Goal: Task Accomplishment & Management: Manage account settings

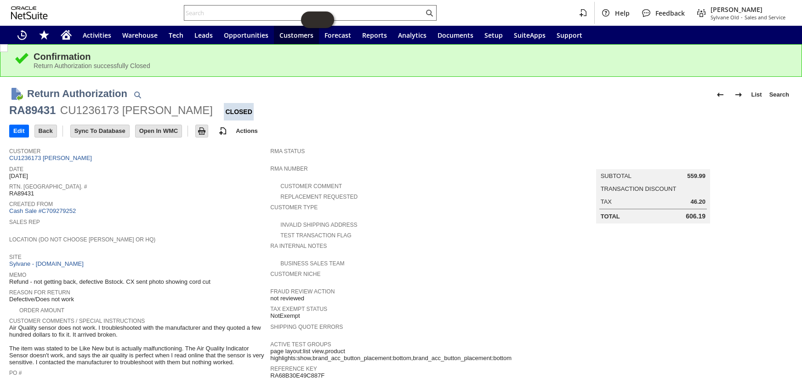
click at [239, 15] on input "text" at bounding box center [303, 12] width 239 height 11
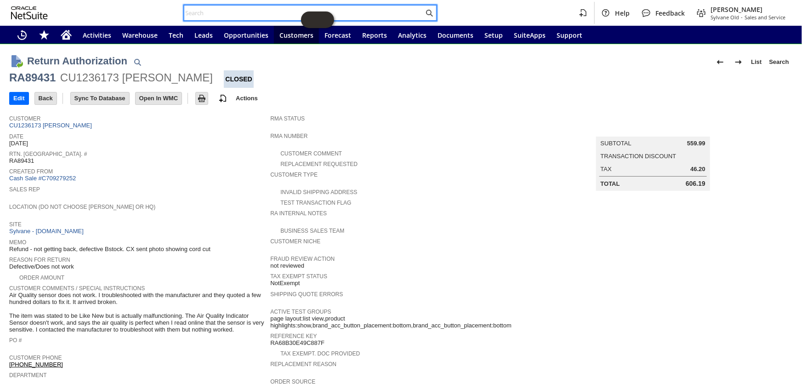
paste input "S1346845"
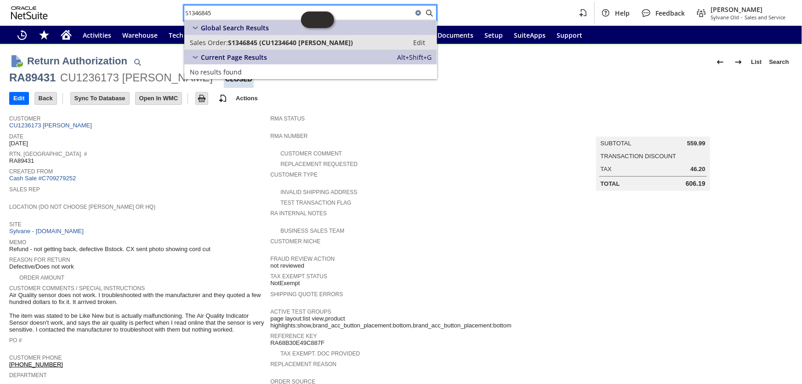
type input "S1346845"
click at [249, 41] on span "S1346845 (CU1234640 Mark Deno)" at bounding box center [290, 42] width 125 height 9
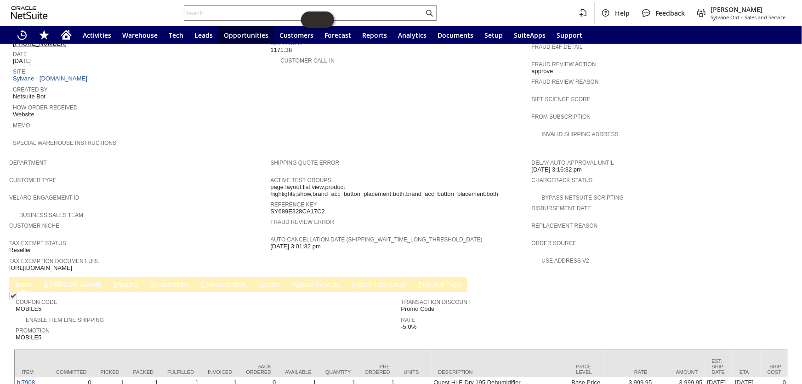
scroll to position [441, 0]
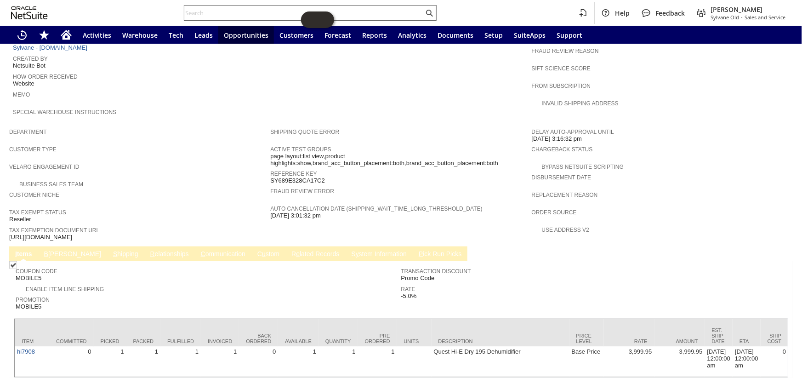
click at [254, 13] on input "text" at bounding box center [303, 12] width 239 height 11
paste input "RA89119"
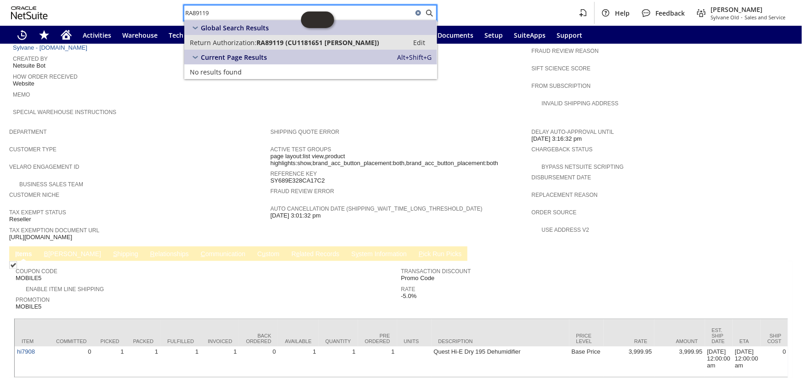
type input "RA89119"
click at [255, 47] on link "Return Authorization: RA89119 (CU1181651 Thomas J Purcell) Edit" at bounding box center [310, 42] width 253 height 15
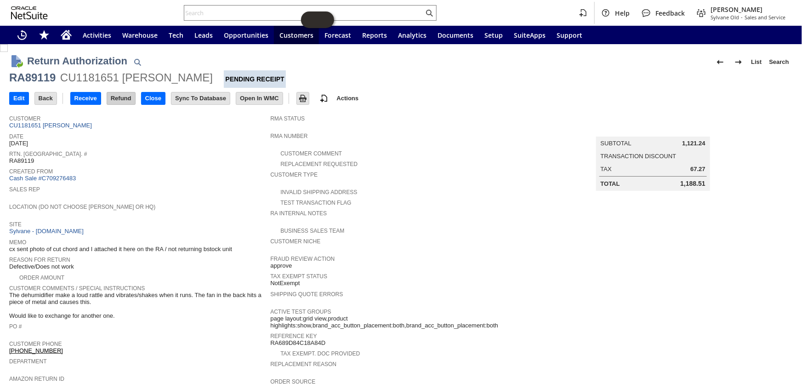
click at [110, 99] on input "Refund" at bounding box center [121, 98] width 28 height 12
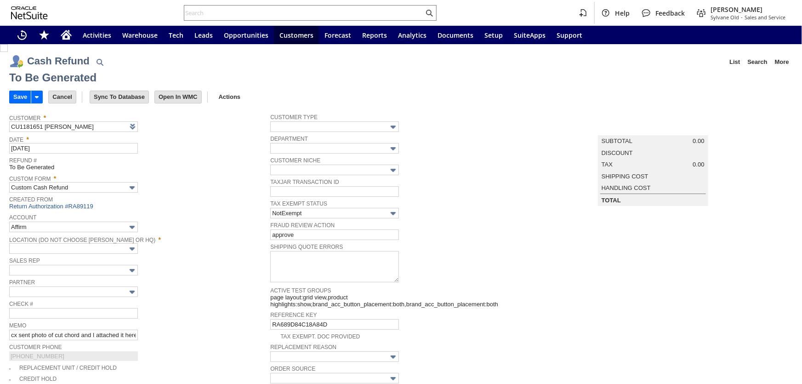
type input "Regions - Merchant 0414"
type input "Headquarters : Head...s : Pending Testing"
type input "Add"
type input "Copy Previous"
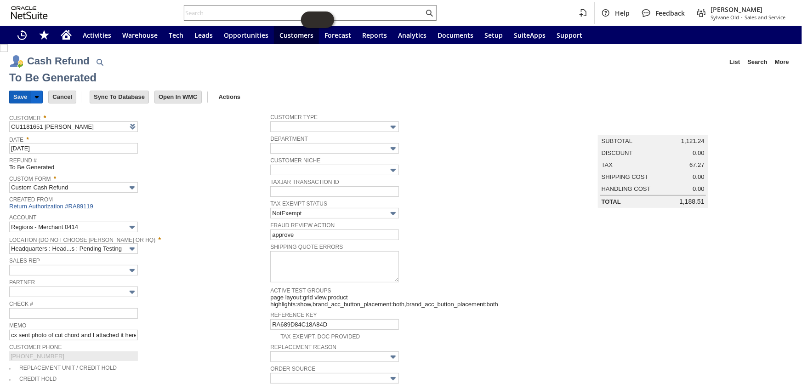
click at [17, 94] on input "Save" at bounding box center [20, 97] width 21 height 12
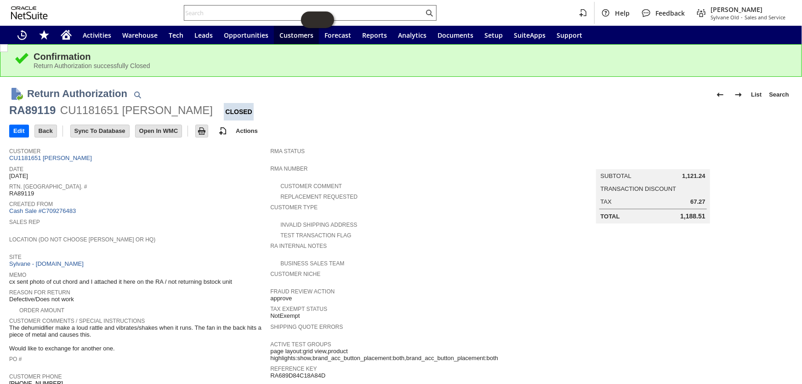
click at [206, 16] on input "text" at bounding box center [303, 12] width 239 height 11
drag, startPoint x: 206, startPoint y: 16, endPoint x: 729, endPoint y: 12, distance: 523.0
click at [729, 12] on span "[PERSON_NAME]" at bounding box center [747, 9] width 75 height 9
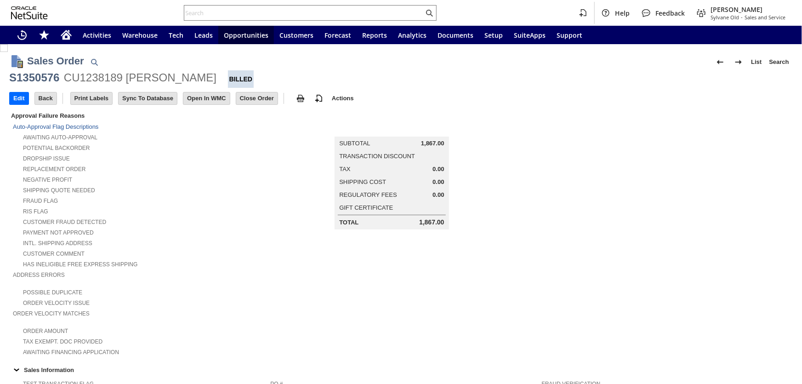
scroll to position [292, 0]
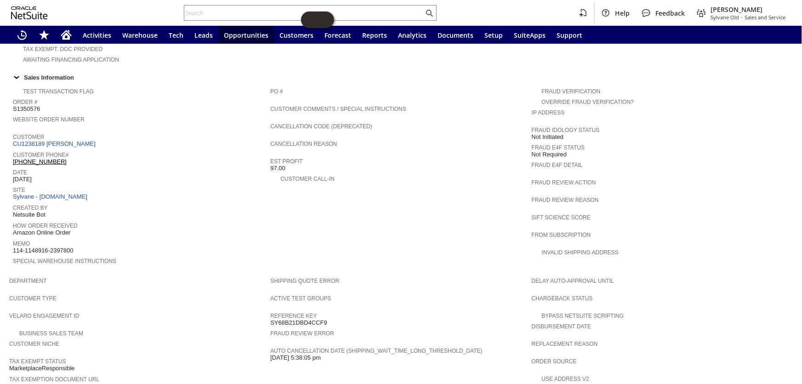
drag, startPoint x: 69, startPoint y: 146, endPoint x: 14, endPoint y: 145, distance: 55.6
click at [14, 149] on div "Customer Phone# (314) 282-9402 X36826" at bounding box center [139, 157] width 253 height 17
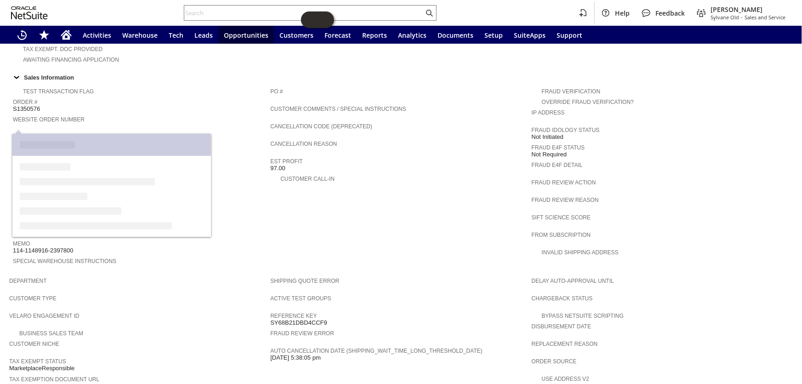
drag, startPoint x: 106, startPoint y: 129, endPoint x: 14, endPoint y: 128, distance: 91.9
click at [14, 131] on div "Customer CU1238189 Wendy Customer" at bounding box center [139, 139] width 253 height 17
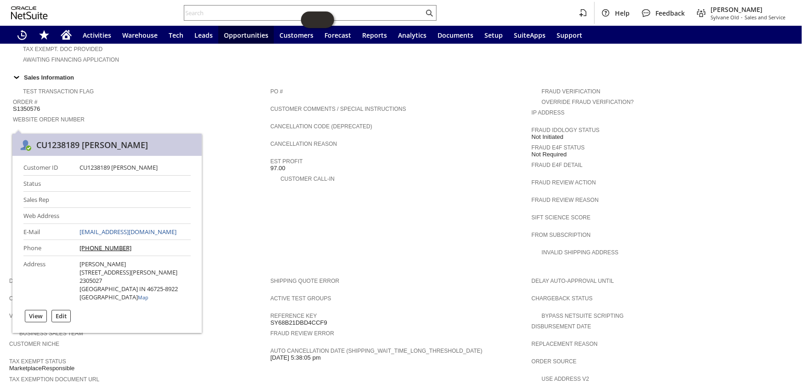
drag, startPoint x: 150, startPoint y: 168, endPoint x: 69, endPoint y: 167, distance: 81.3
click at [80, 167] on div "CU1238189 Wendy Customer" at bounding box center [135, 167] width 111 height 8
copy div "CU1238189 Wendy Customer"
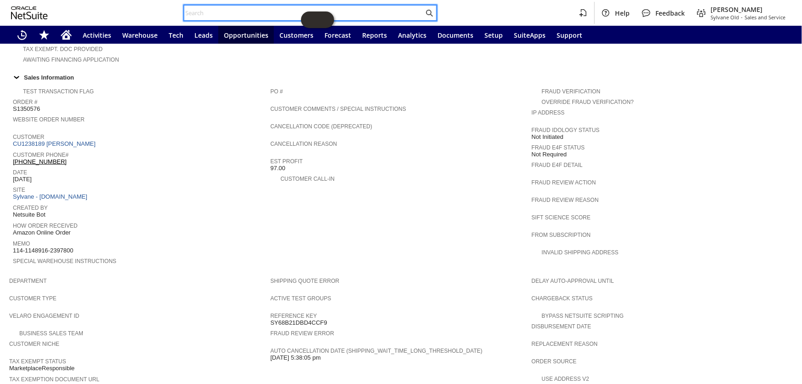
click at [202, 11] on input "text" at bounding box center [303, 12] width 239 height 11
paste input "RA89493"
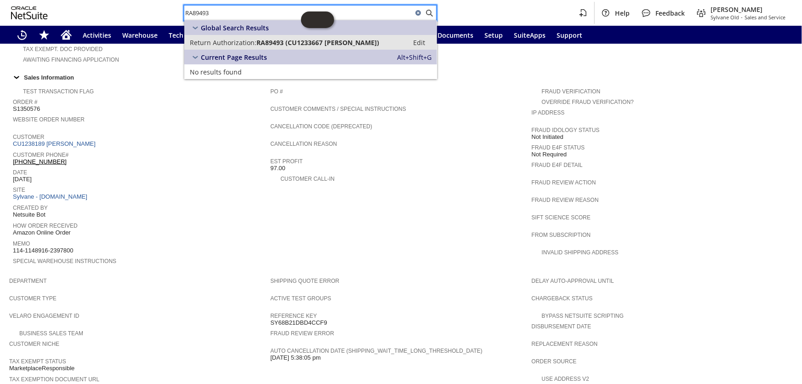
type input "RA89493"
click at [237, 37] on link "Return Authorization: RA89493 (CU1233667 Alexandra Lydon) Edit" at bounding box center [310, 42] width 253 height 15
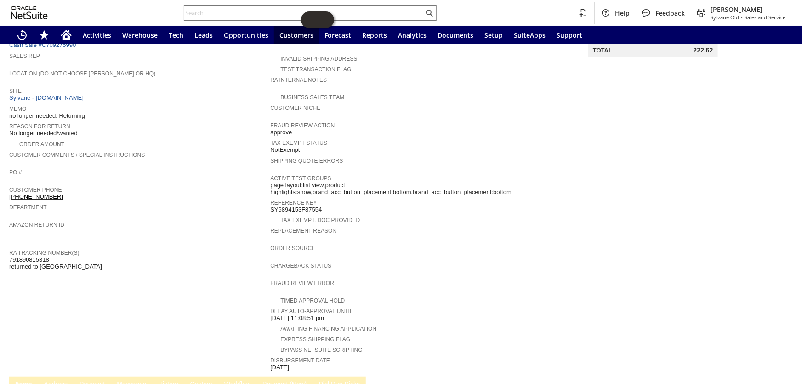
scroll to position [83, 0]
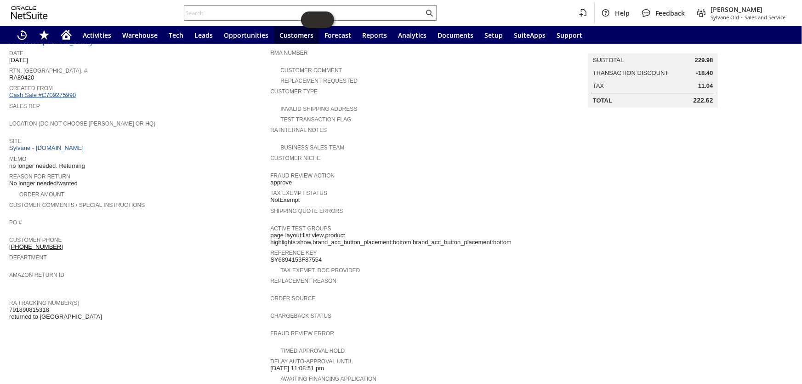
click at [57, 94] on link "Cash Sale #C709275990" at bounding box center [42, 94] width 67 height 7
click at [58, 93] on link "Cash Sale #C709275990" at bounding box center [42, 94] width 67 height 7
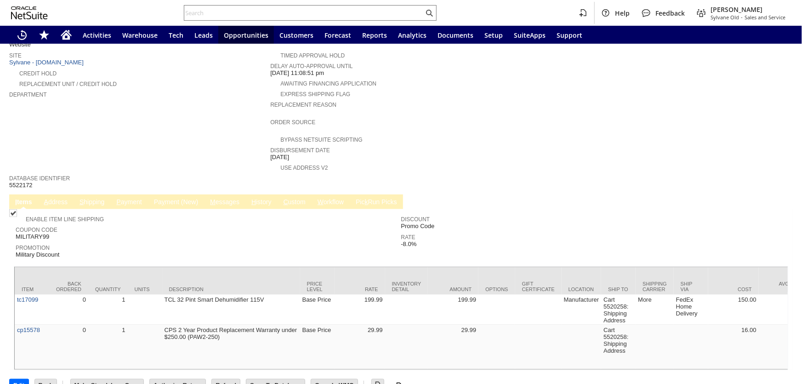
scroll to position [278, 0]
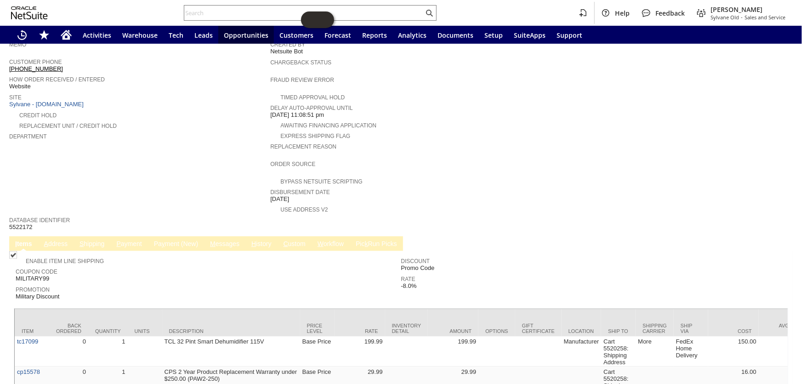
click at [222, 240] on link "M essages" at bounding box center [225, 244] width 34 height 9
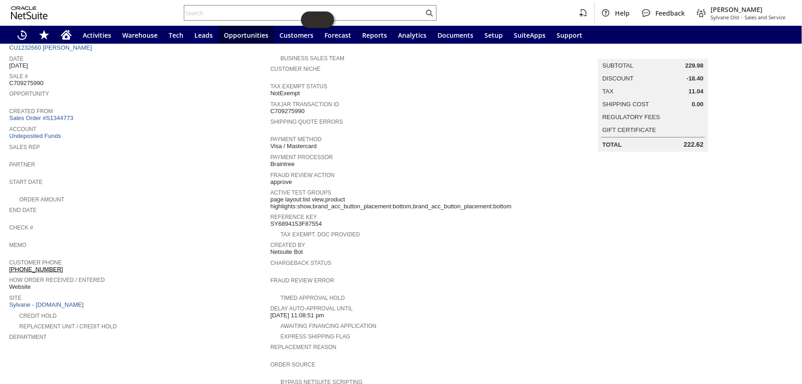
scroll to position [16, 0]
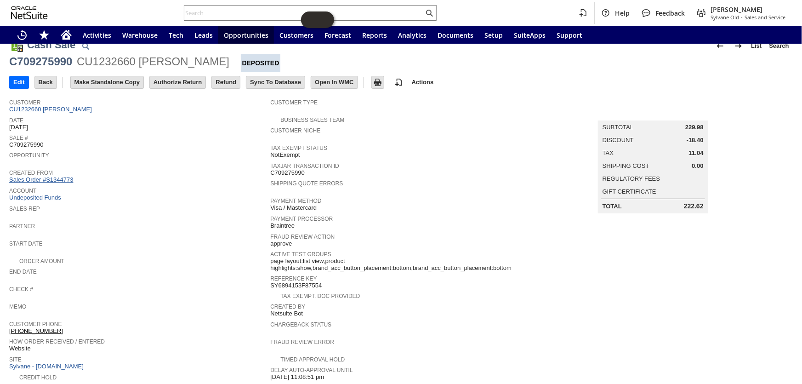
click at [69, 176] on link "Sales Order #S1344773" at bounding box center [42, 179] width 66 height 7
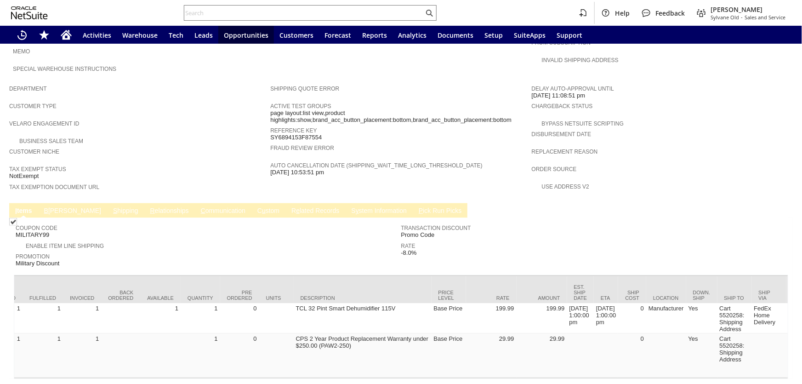
scroll to position [0, 410]
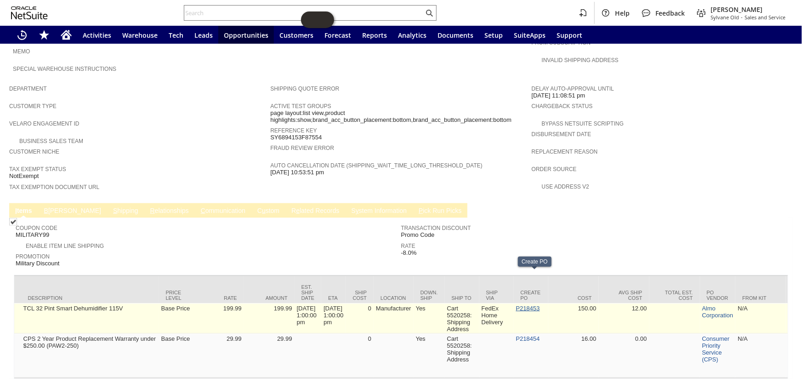
click at [531, 305] on link "P218453" at bounding box center [528, 308] width 24 height 7
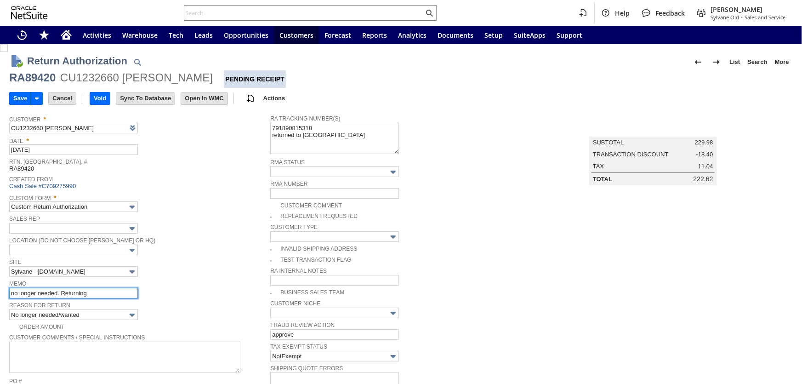
click at [99, 290] on input "no longer needed. Returning" at bounding box center [73, 293] width 129 height 11
type input "no longer needed. Returning- Devin is getting credit from the manfuactuer-"
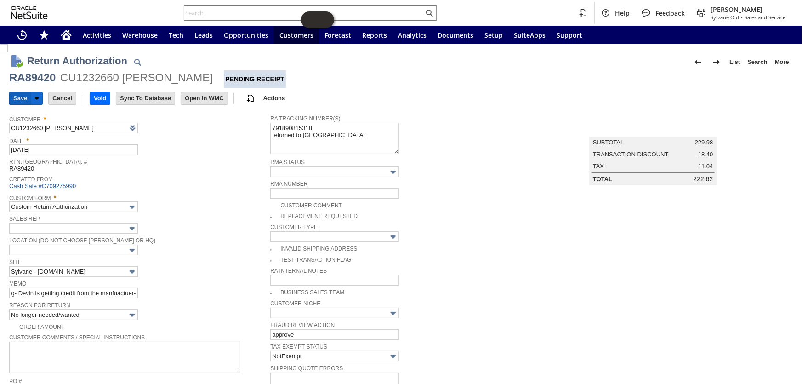
scroll to position [0, 0]
click at [18, 97] on input "Save" at bounding box center [20, 98] width 21 height 12
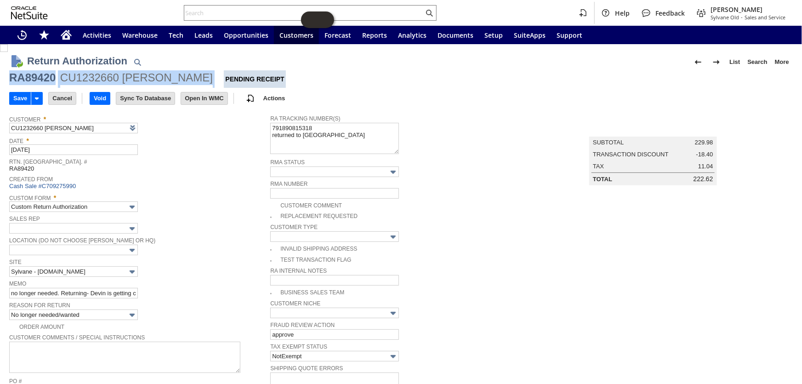
drag, startPoint x: 169, startPoint y: 75, endPoint x: 6, endPoint y: 73, distance: 163.2
copy div "RA89420 CU1232660 Emily Dell"
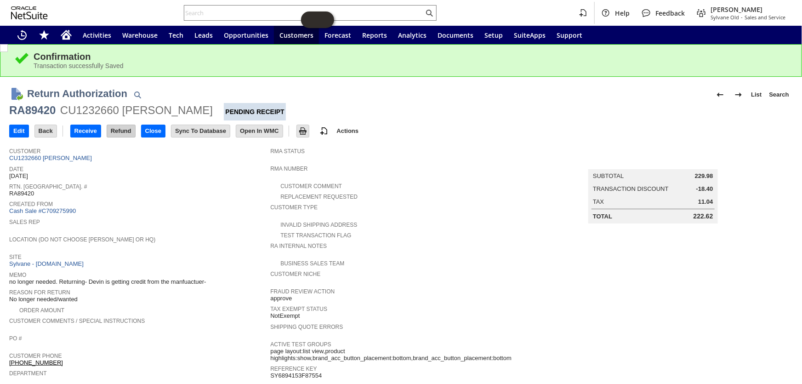
click at [123, 127] on input "Refund" at bounding box center [121, 131] width 28 height 12
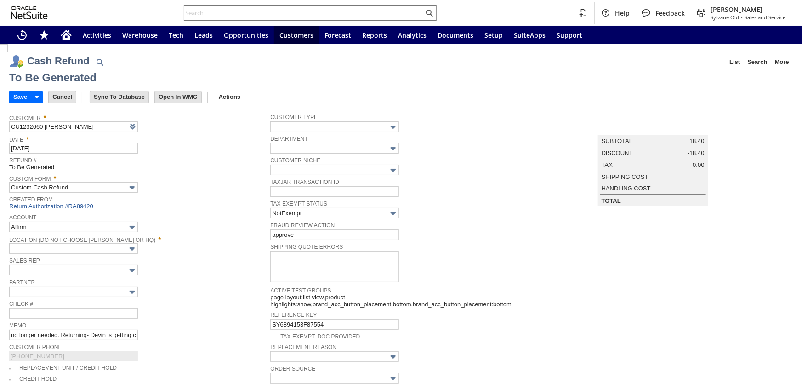
type input "Regions - Merchant 0414"
type input "Headquarters : Head...s : Pending Testing"
type input "Add"
type input "Copy Previous"
type input "MILITARY99"
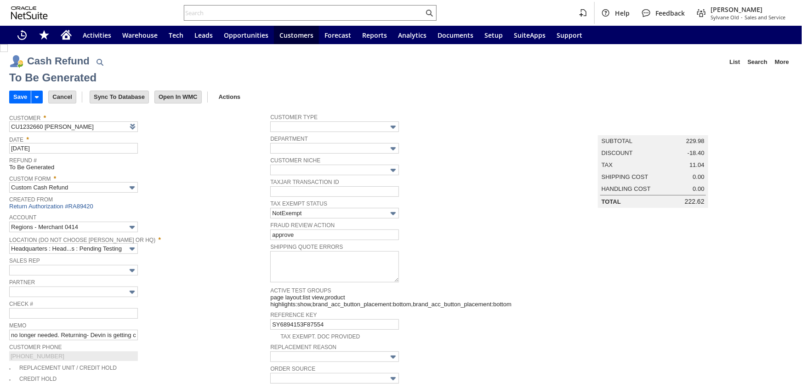
type input "Military Discount"
type input "-8.0%"
click at [16, 100] on input "Save" at bounding box center [20, 97] width 21 height 12
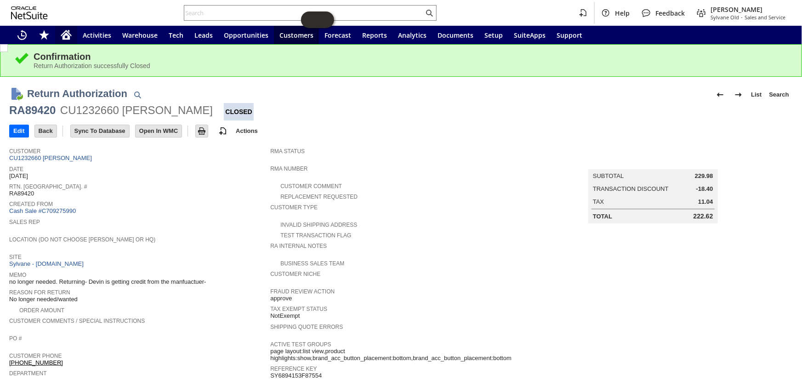
click at [68, 32] on icon "Home" at bounding box center [66, 33] width 11 height 6
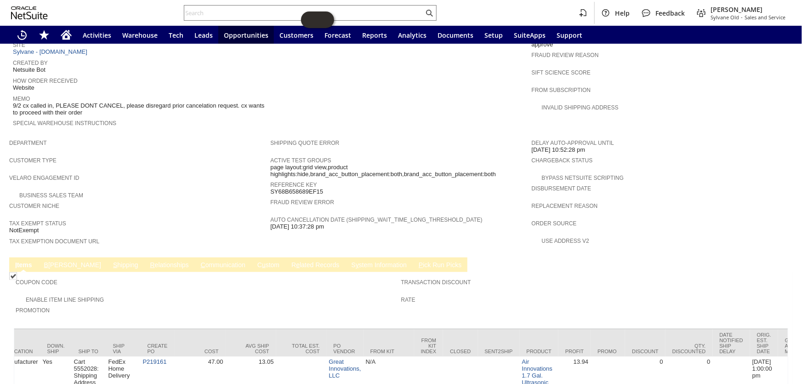
scroll to position [0, 1269]
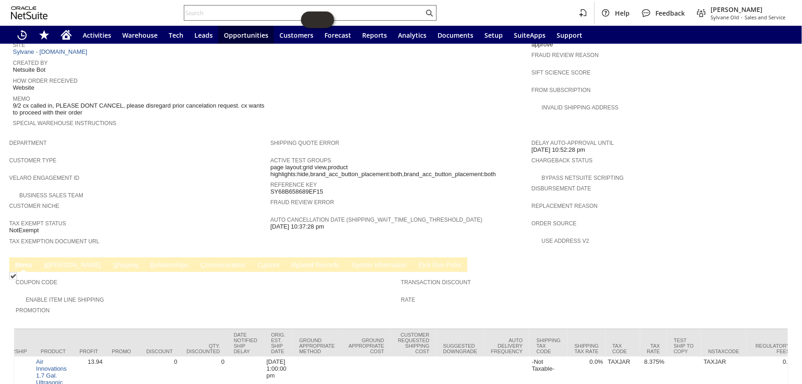
click at [214, 12] on input "text" at bounding box center [303, 12] width 239 height 11
paste input "114-6147859-5309833"
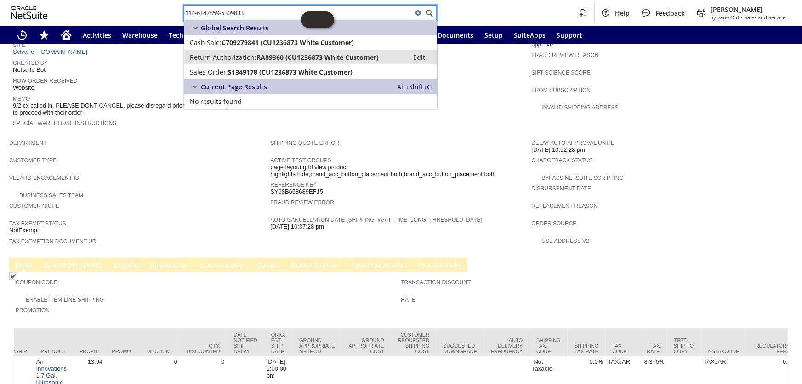
type input "114-6147859-5309833"
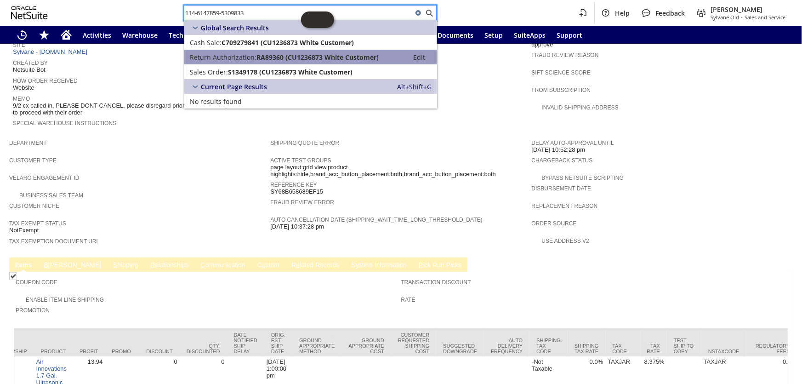
click at [257, 57] on span "RA89360 (CU1236873 White Customer)" at bounding box center [317, 57] width 122 height 9
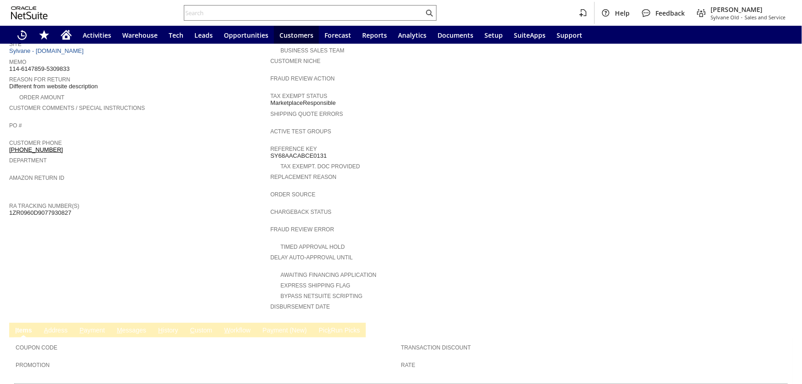
scroll to position [55, 0]
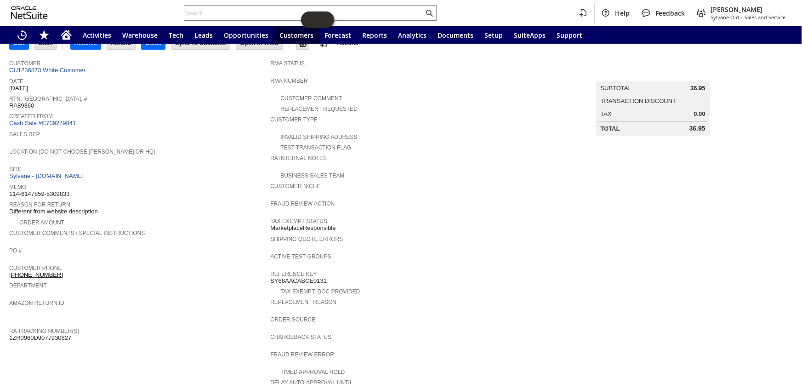
drag, startPoint x: 73, startPoint y: 322, endPoint x: 11, endPoint y: 325, distance: 61.7
click at [11, 325] on div "RA Tracking Number(s) 1ZR0960D9077930827" at bounding box center [137, 333] width 256 height 17
click at [79, 333] on td "Customer CU1236873 White Customer Date 8/26/2025 Rtn. Auth. # RA89360 Created F…" at bounding box center [139, 249] width 261 height 388
drag, startPoint x: 57, startPoint y: 323, endPoint x: 10, endPoint y: 324, distance: 46.9
click at [10, 325] on div "RA Tracking Number(s) 1ZR0960D9077930827" at bounding box center [137, 333] width 256 height 17
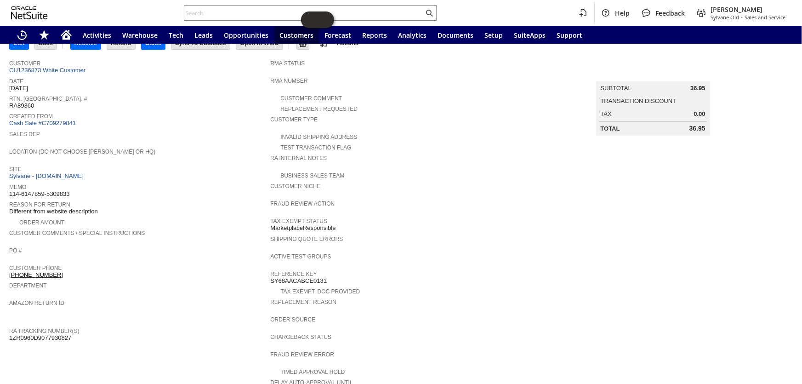
copy span "1ZR0960D9077930827"
click at [223, 6] on div at bounding box center [310, 13] width 253 height 16
paste input "RA88545"
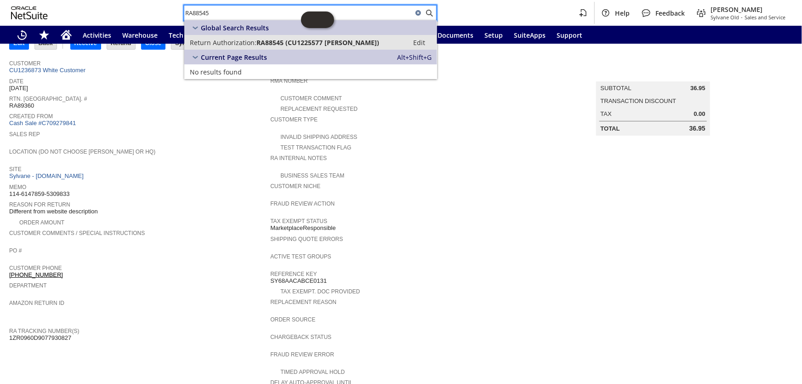
type input "RA88545"
click at [255, 41] on span "Return Authorization:" at bounding box center [223, 42] width 67 height 9
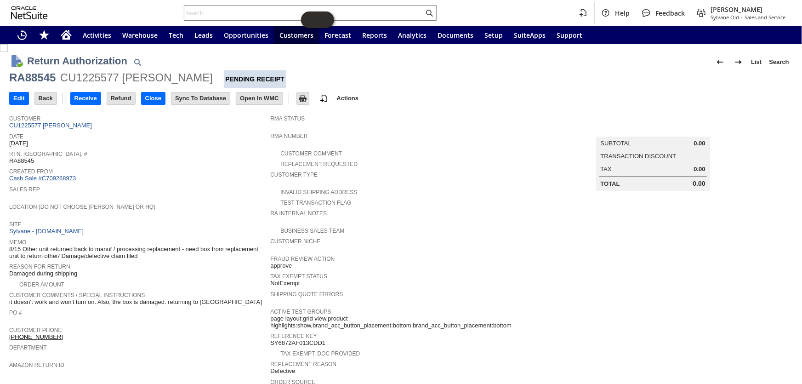
click at [68, 175] on link "Cash Sale #C709268973" at bounding box center [42, 178] width 67 height 7
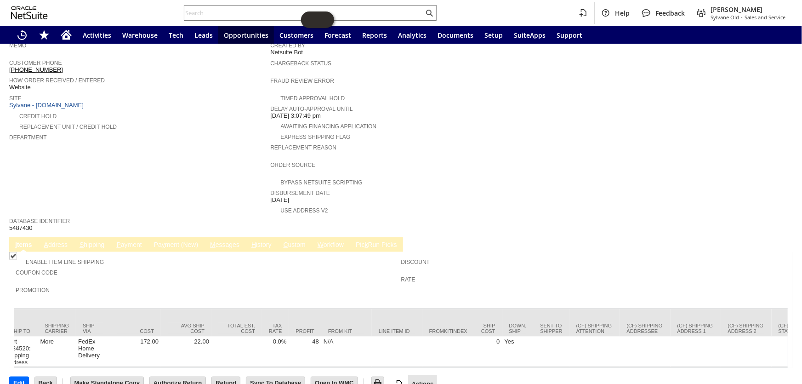
scroll to position [0, 726]
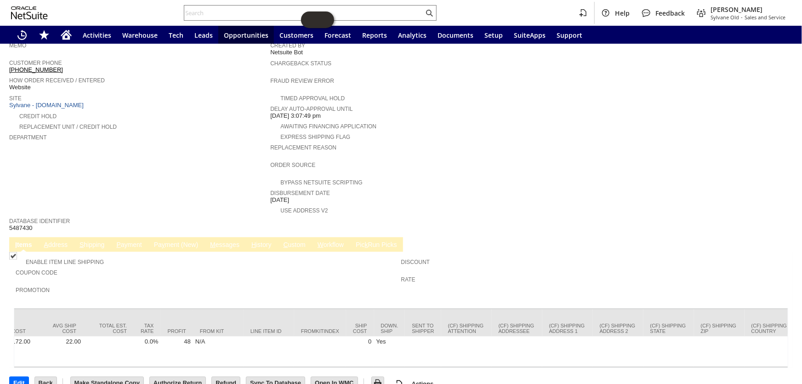
click at [433, 368] on div "Edit Back New Make Copy Make Standalone Copy Print" at bounding box center [401, 380] width 784 height 24
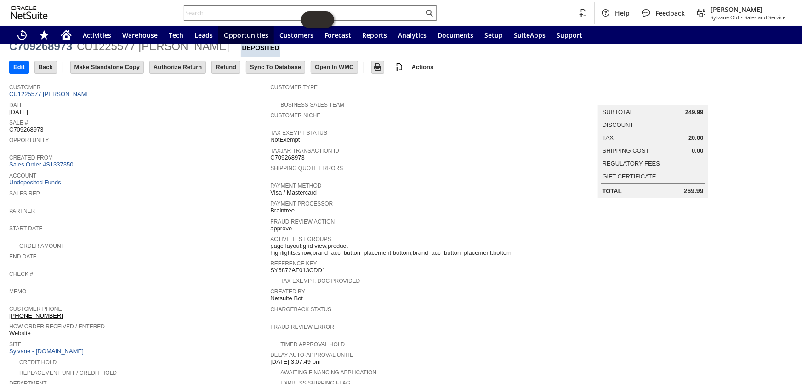
scroll to position [0, 0]
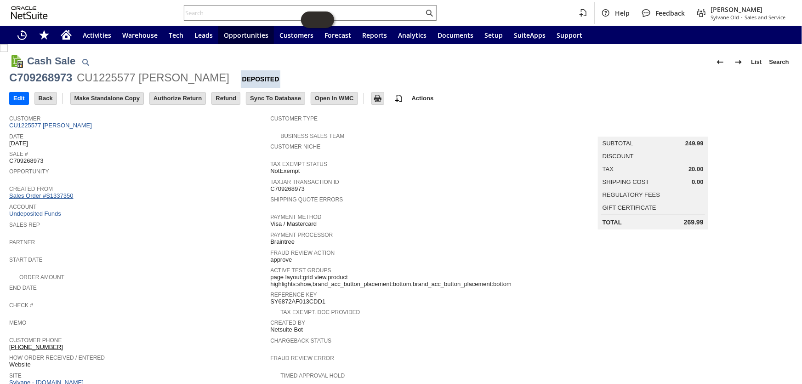
click at [41, 193] on link "Sales Order #S1337350" at bounding box center [42, 195] width 66 height 7
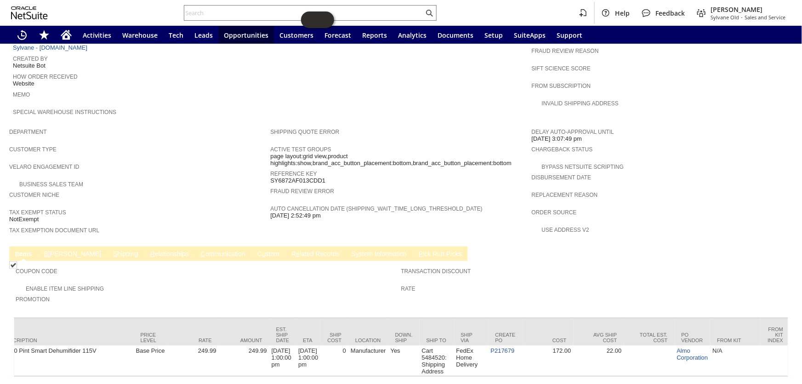
scroll to position [0, 441]
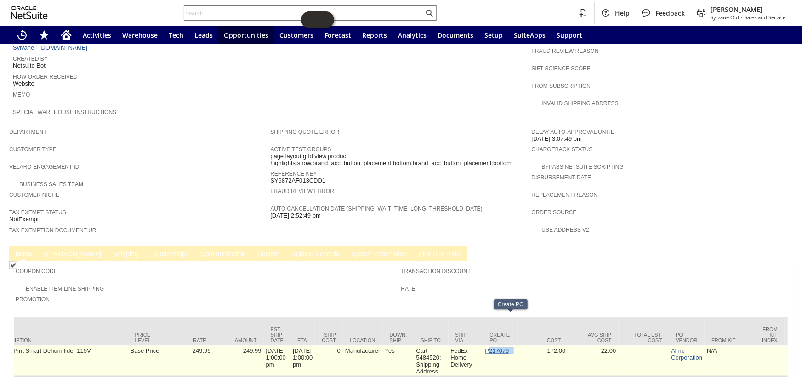
drag, startPoint x: 520, startPoint y: 317, endPoint x: 498, endPoint y: 320, distance: 22.3
click at [498, 346] on td "P217679" at bounding box center [500, 361] width 34 height 30
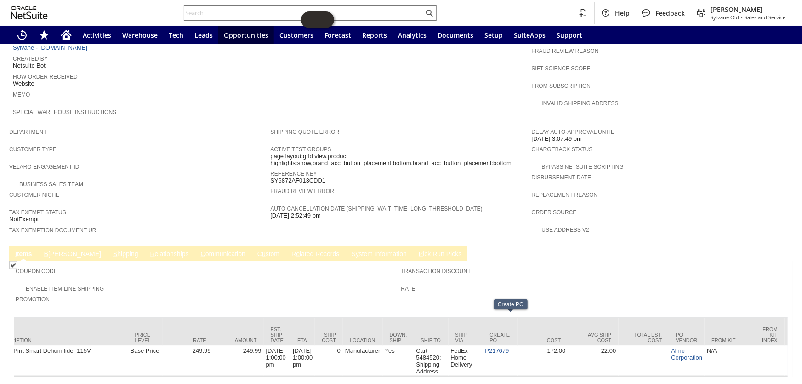
click at [555, 318] on td "Cost" at bounding box center [542, 332] width 51 height 28
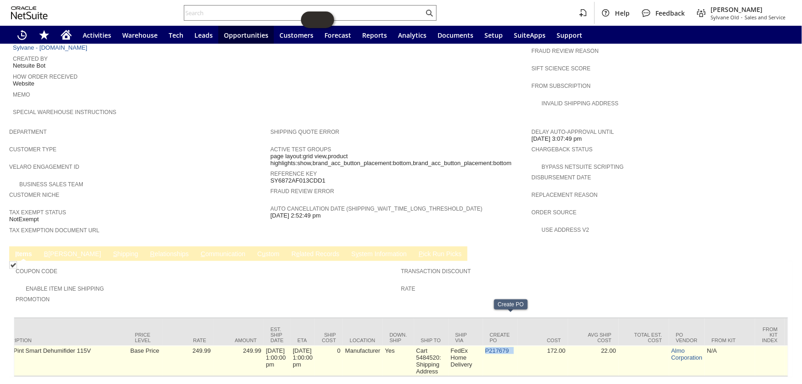
drag, startPoint x: 527, startPoint y: 320, endPoint x: 495, endPoint y: 321, distance: 31.7
click at [495, 346] on td "P217679" at bounding box center [500, 361] width 34 height 30
copy td "P217679"
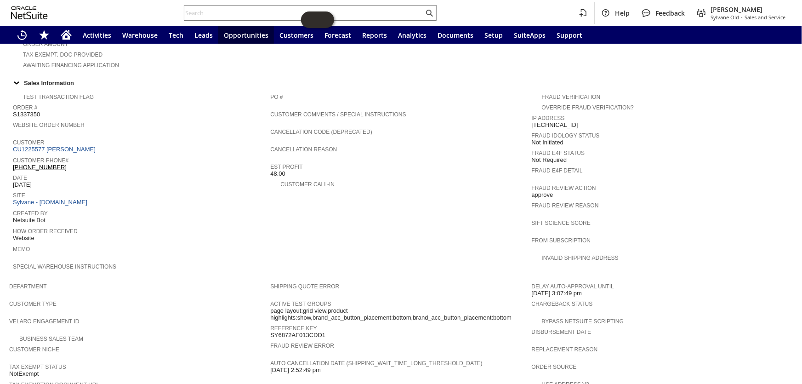
scroll to position [191, 0]
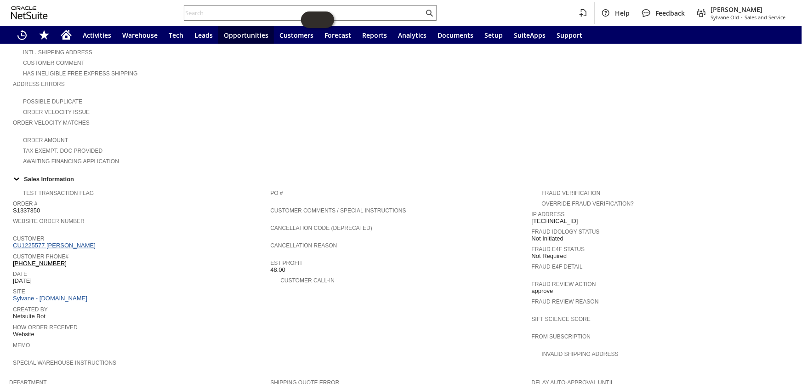
click at [57, 242] on link "CU1225577 curtis bice" at bounding box center [55, 245] width 85 height 7
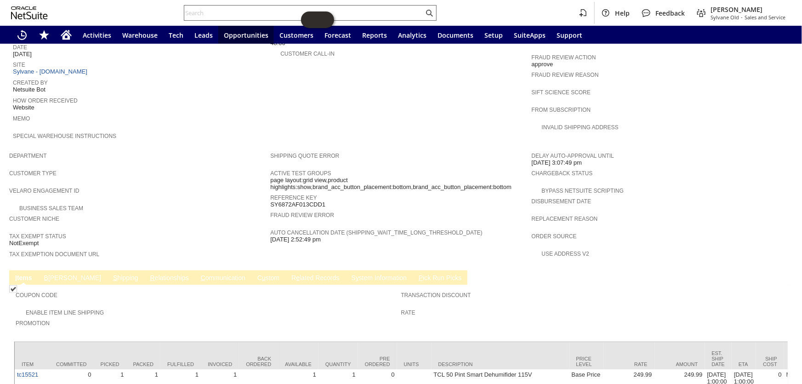
click at [234, 11] on input "text" at bounding box center [303, 12] width 239 height 11
paste input "RA88646"
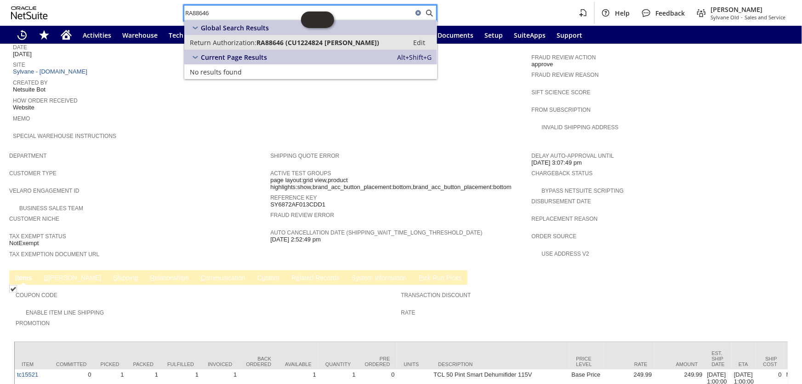
type input "RA88646"
click at [270, 44] on span "RA88646 (CU1224824 Don Adams)" at bounding box center [317, 42] width 123 height 9
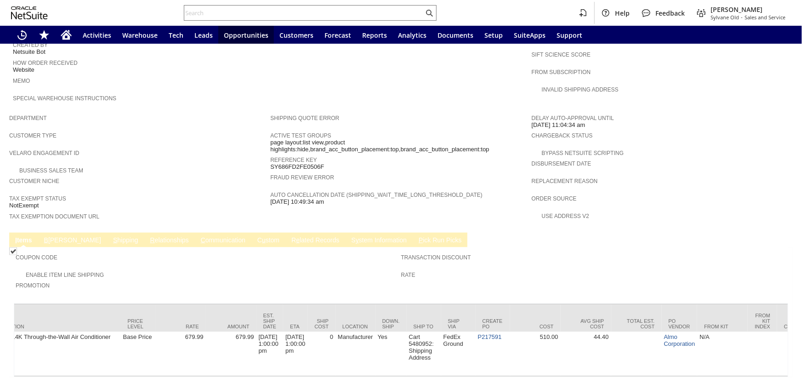
scroll to position [0, 466]
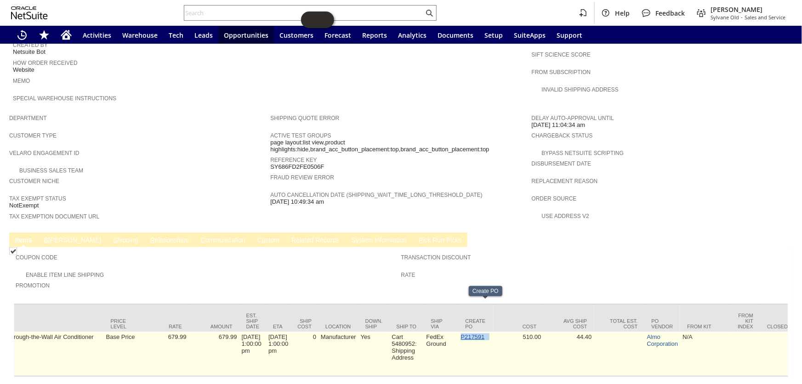
drag, startPoint x: 501, startPoint y: 306, endPoint x: 472, endPoint y: 306, distance: 29.0
click at [472, 332] on td "P217591" at bounding box center [476, 354] width 34 height 44
copy td "P217591"
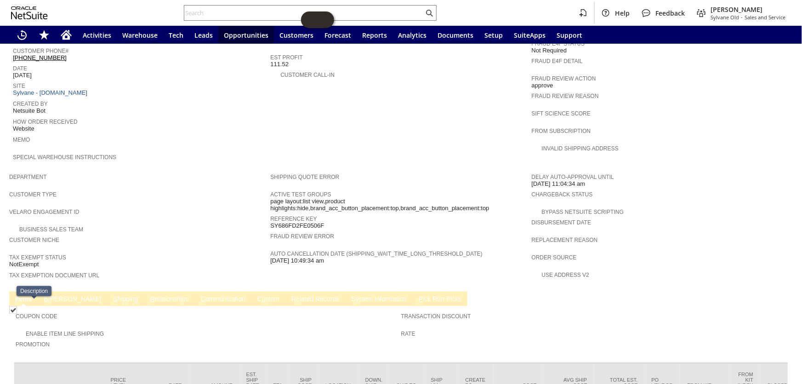
scroll to position [330, 0]
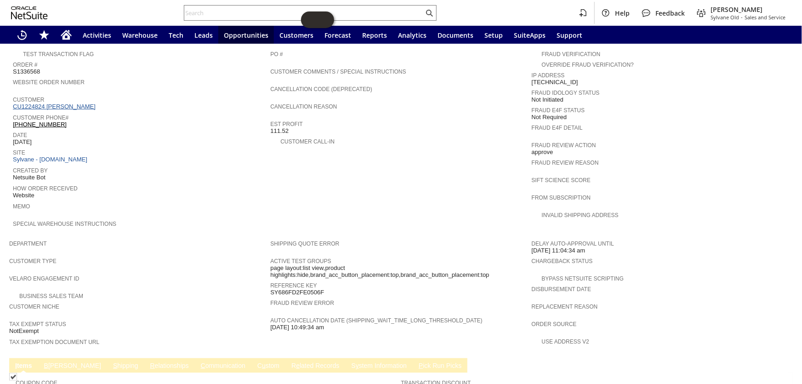
click at [60, 103] on link "CU1224824 [PERSON_NAME]" at bounding box center [55, 106] width 85 height 7
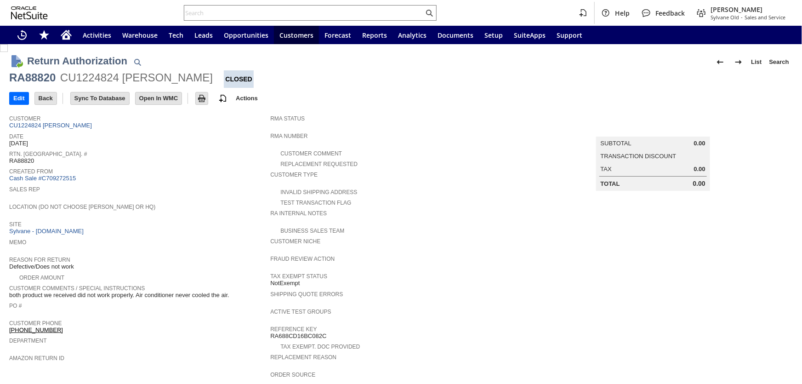
scroll to position [103, 0]
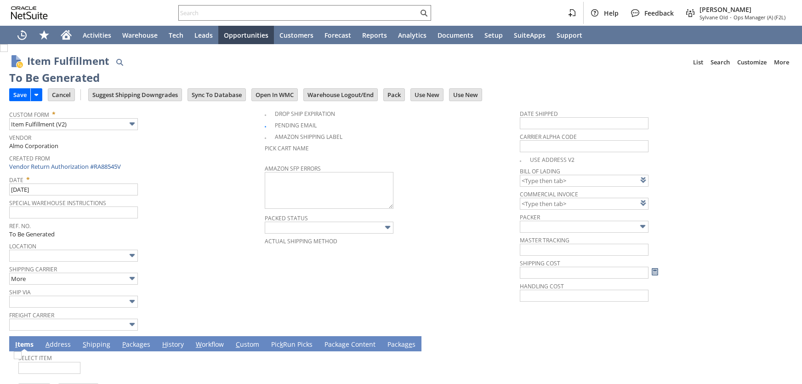
click at [19, 91] on input "Save" at bounding box center [20, 95] width 21 height 12
type input "0.00"
click at [17, 93] on input "Save" at bounding box center [20, 95] width 21 height 12
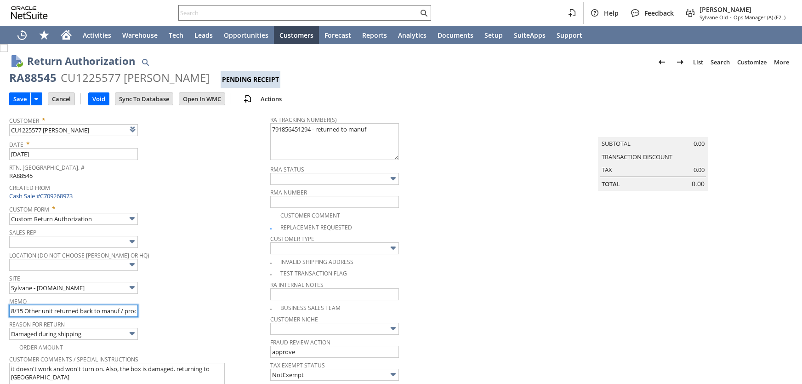
click at [11, 305] on input "8/15 Other unit returned back to manuf / processing replacement - need box from…" at bounding box center [73, 311] width 129 height 12
type input "Add"
type input "Copy Previous"
type input "Got credit / 8/15 Other unit returned back to manuf / processing replacement - …"
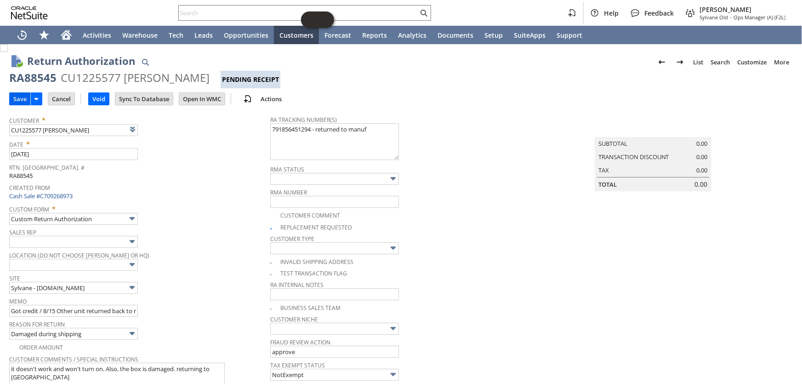
click at [22, 101] on input "Save" at bounding box center [20, 99] width 21 height 12
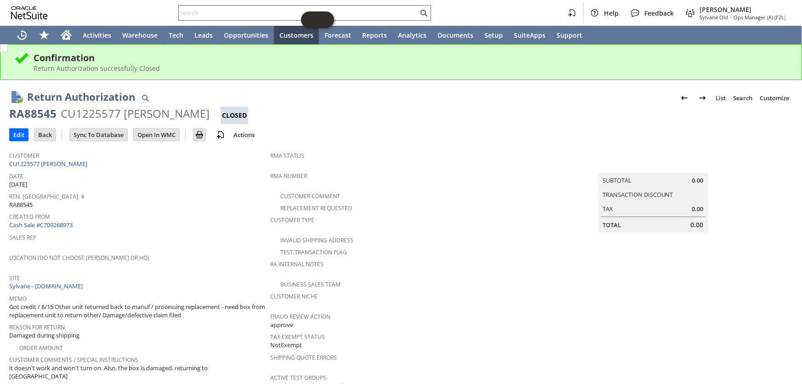
click at [234, 10] on input "text" at bounding box center [298, 12] width 239 height 11
paste input "P217591"
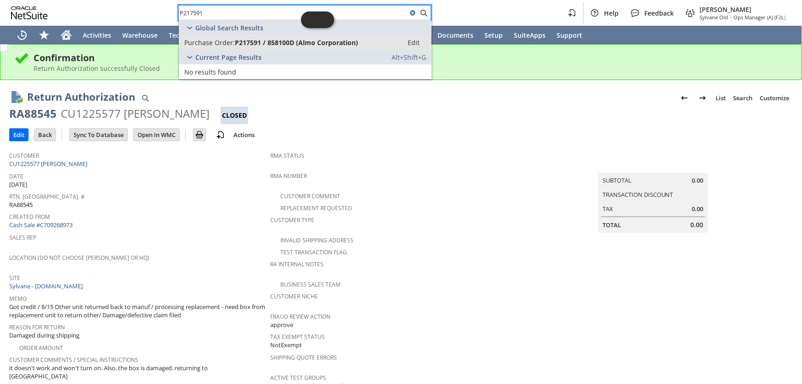
type input "P217591"
click at [250, 41] on span "P217591 / 858100D (Almo Corporation)" at bounding box center [296, 42] width 123 height 9
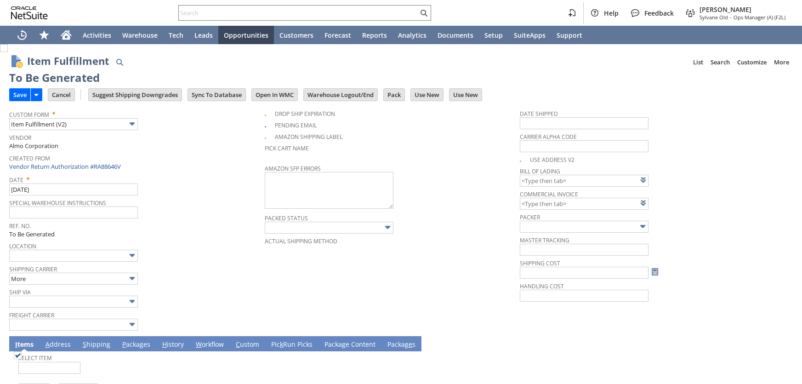
click at [14, 92] on input "Save" at bounding box center [20, 95] width 21 height 12
type input "0.00"
click at [14, 94] on input "Save" at bounding box center [20, 95] width 21 height 12
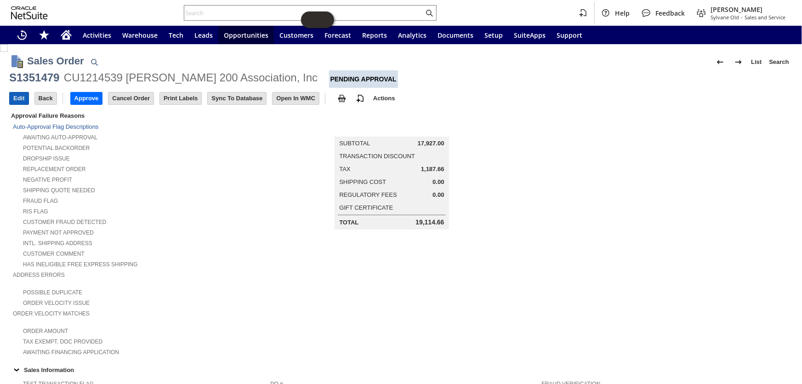
click at [17, 101] on input "Edit" at bounding box center [19, 98] width 19 height 12
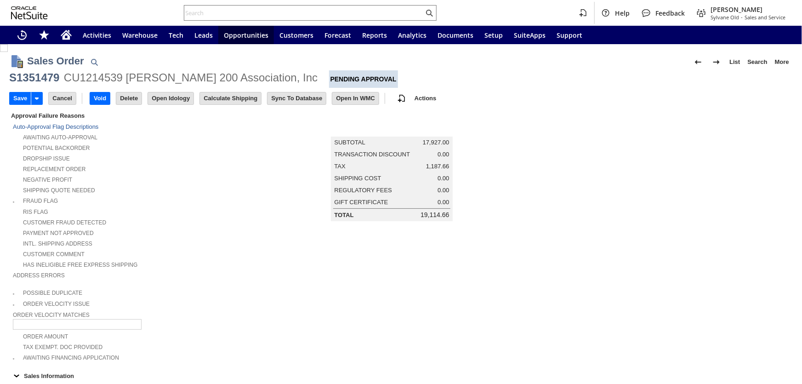
scroll to position [240, 0]
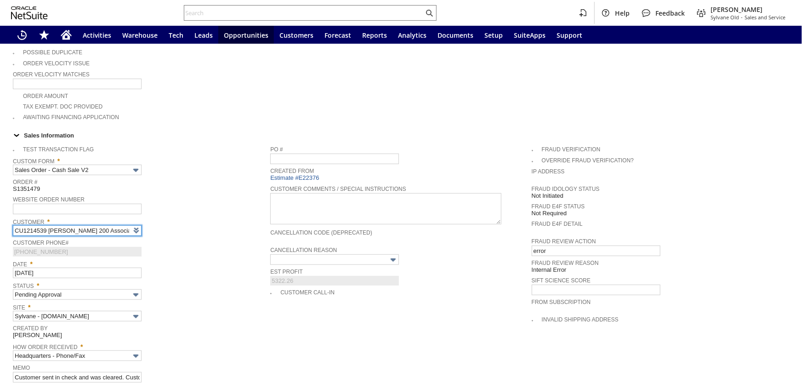
type input "Intelligent Recommendations ⁰"
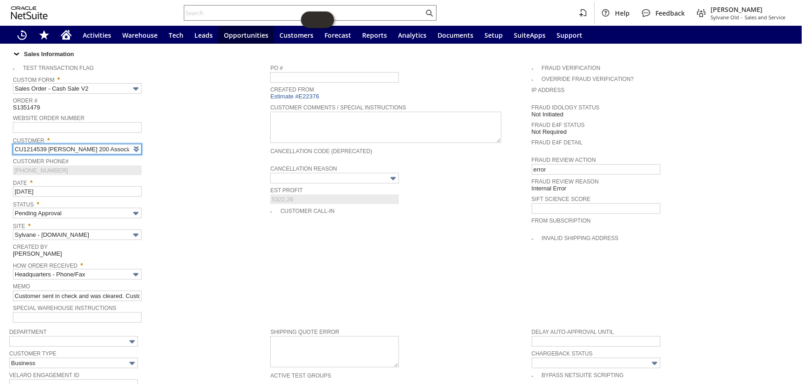
scroll to position [324, 0]
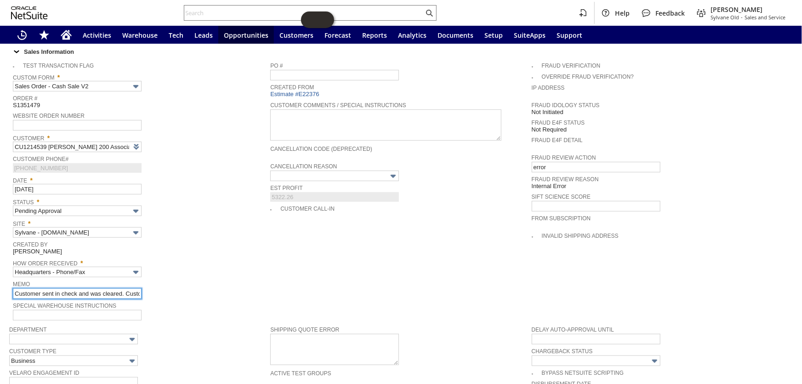
click at [16, 288] on input "Customer sent in check and was cleared. Customer returned units due to incorrec…" at bounding box center [77, 293] width 129 height 11
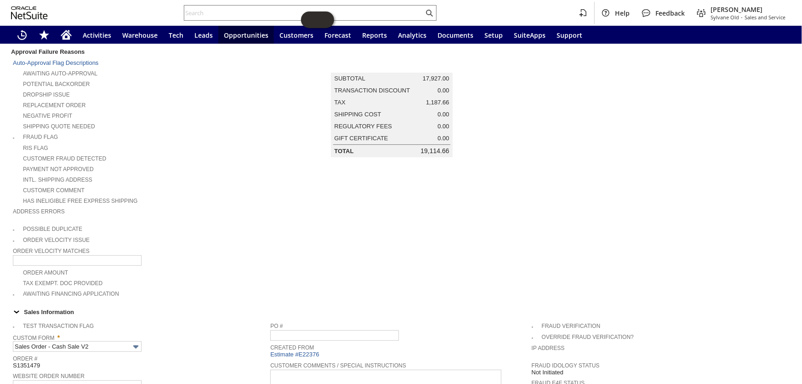
scroll to position [0, 0]
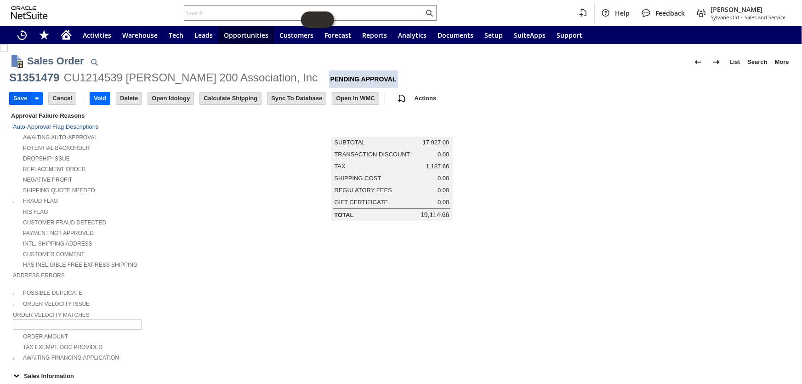
type input "DO NOT APPROVE - Checking something / Customer sent in check and was cleared. C…"
click at [17, 100] on input "Save" at bounding box center [20, 98] width 21 height 12
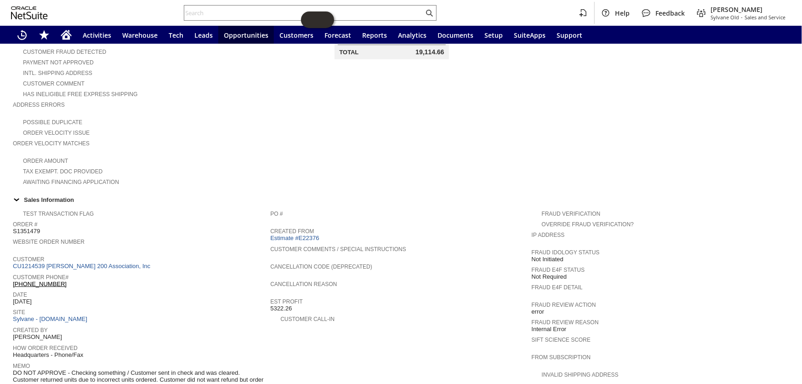
scroll to position [202, 0]
click at [64, 40] on icon "Home" at bounding box center [66, 34] width 11 height 11
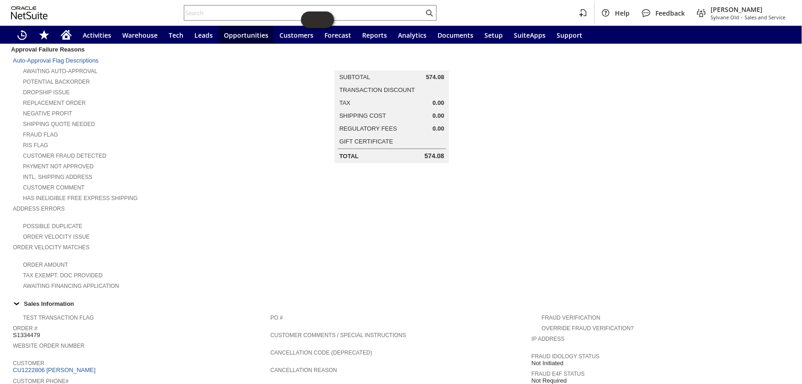
scroll to position [44, 0]
